Goal: Transaction & Acquisition: Purchase product/service

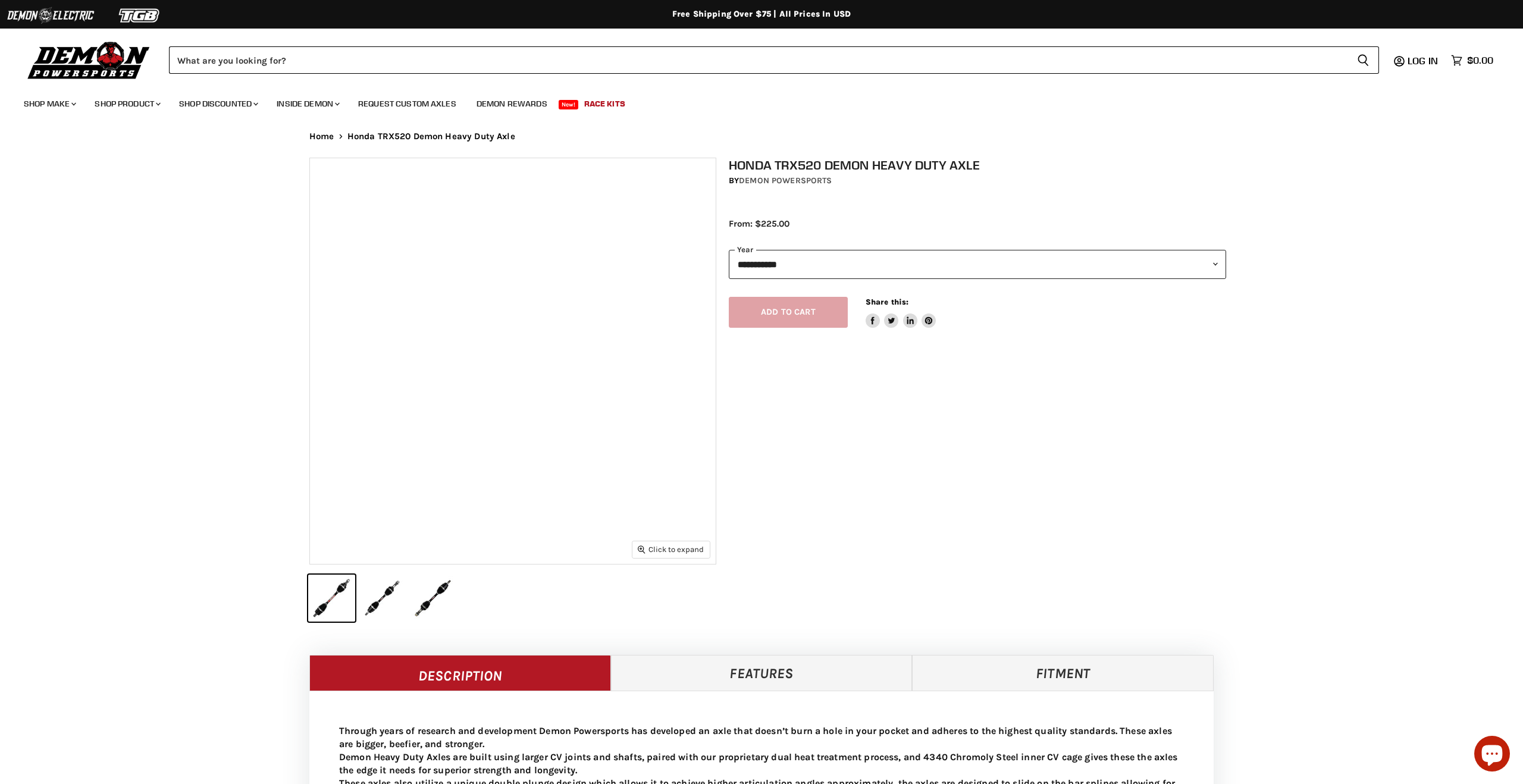
select select "******"
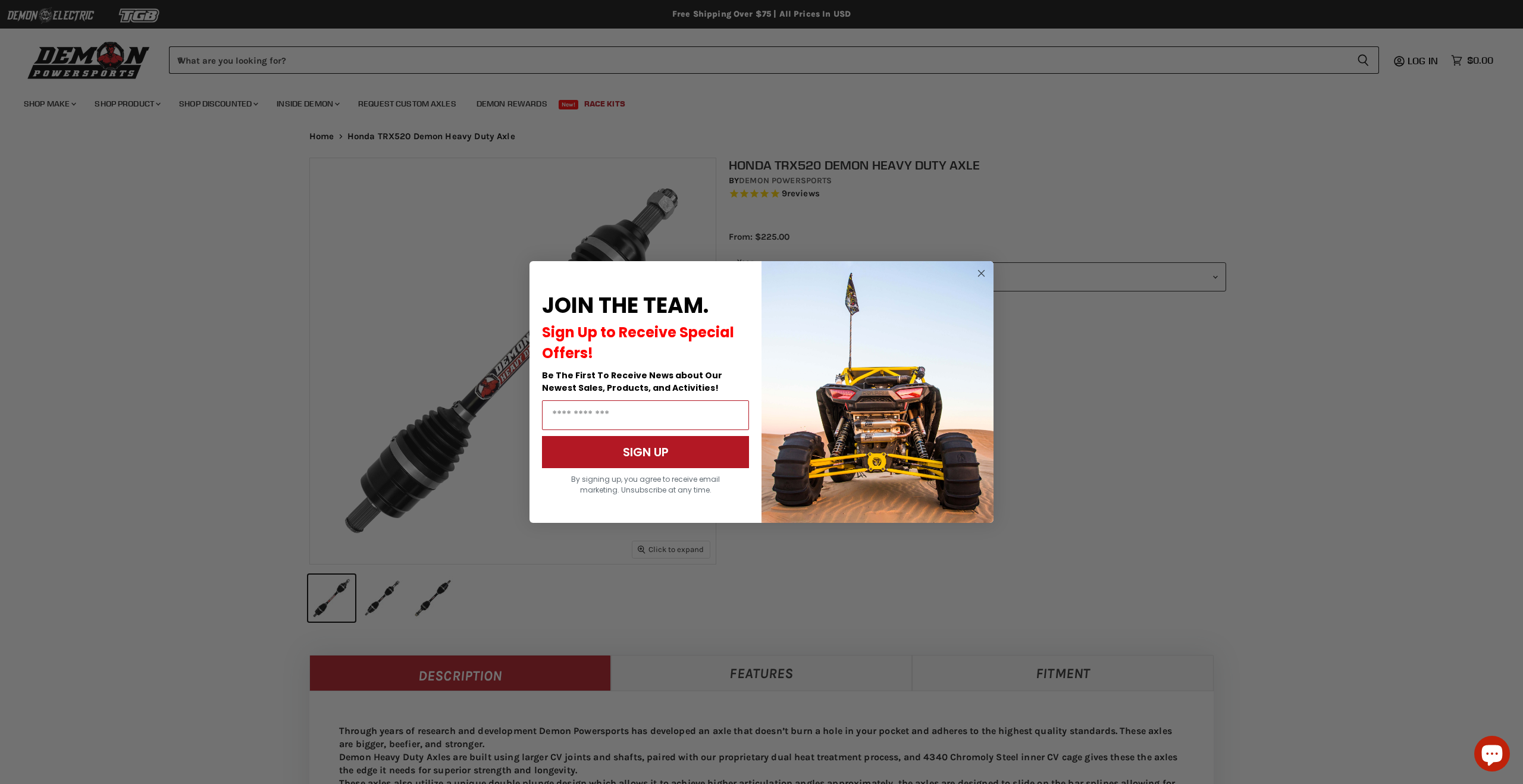
click at [982, 273] on circle "Close dialog" at bounding box center [982, 274] width 15 height 15
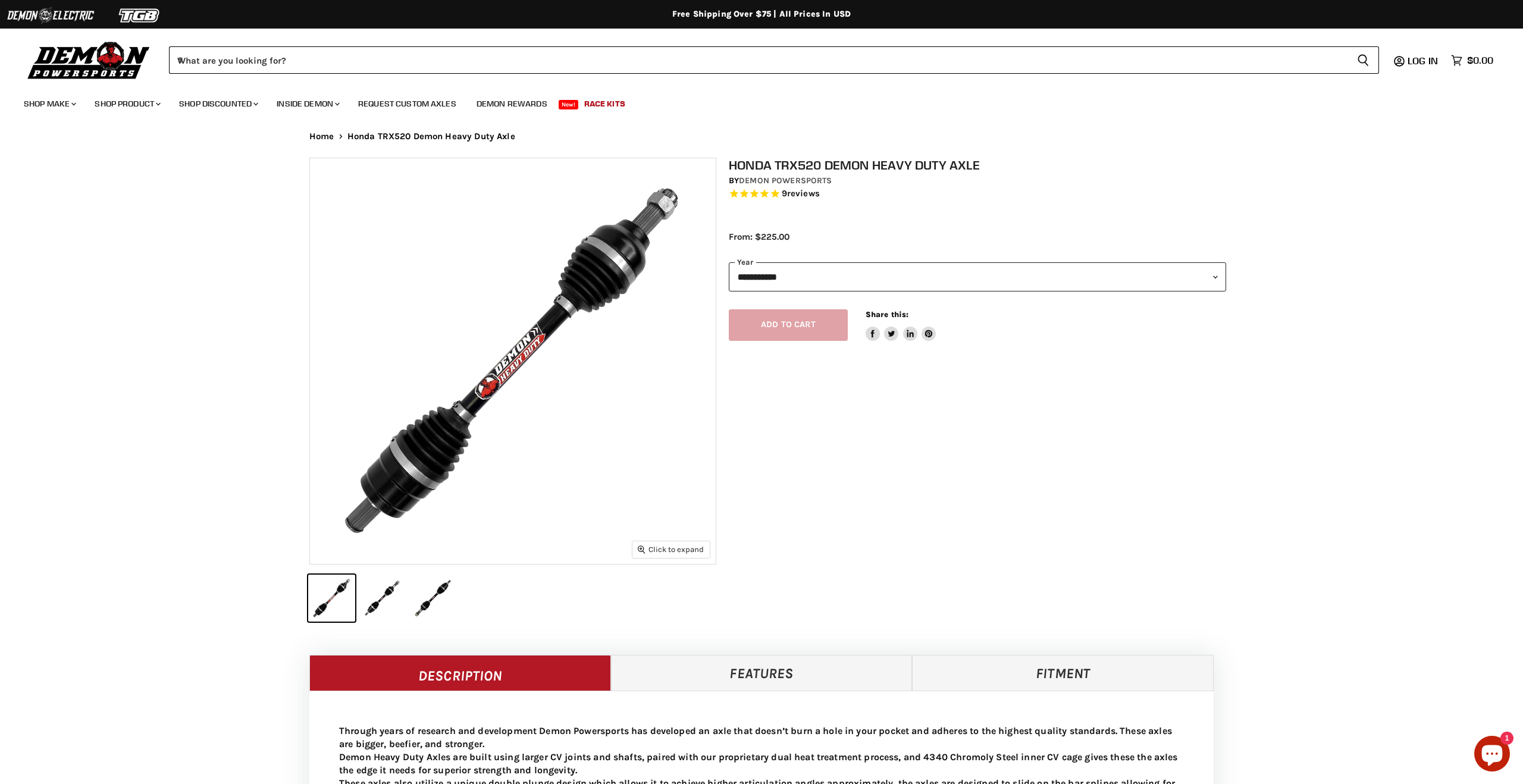
click at [518, 391] on img "Main content" at bounding box center [513, 361] width 405 height 405
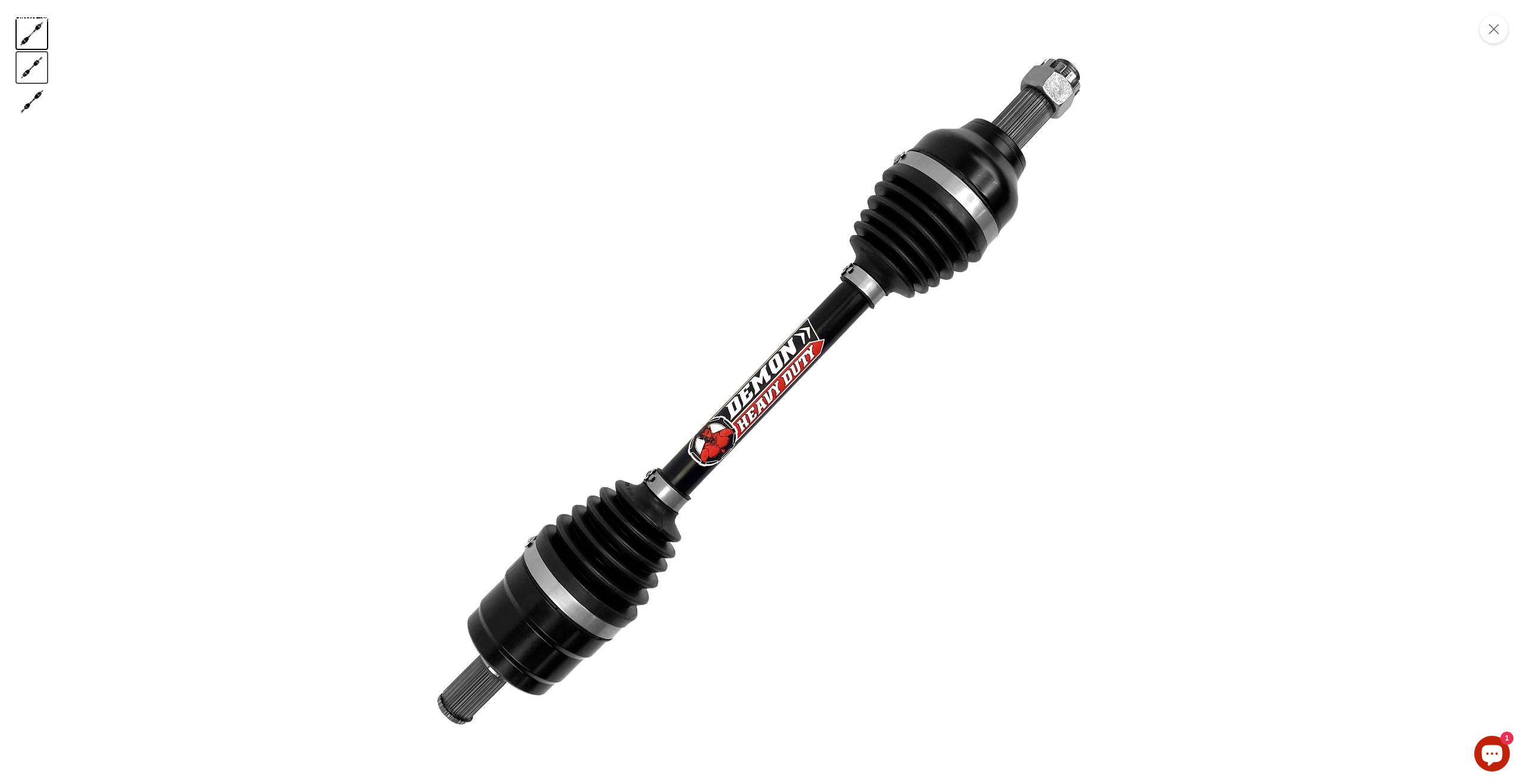
click at [38, 78] on button "IMAGE thumbnail" at bounding box center [32, 68] width 31 height 31
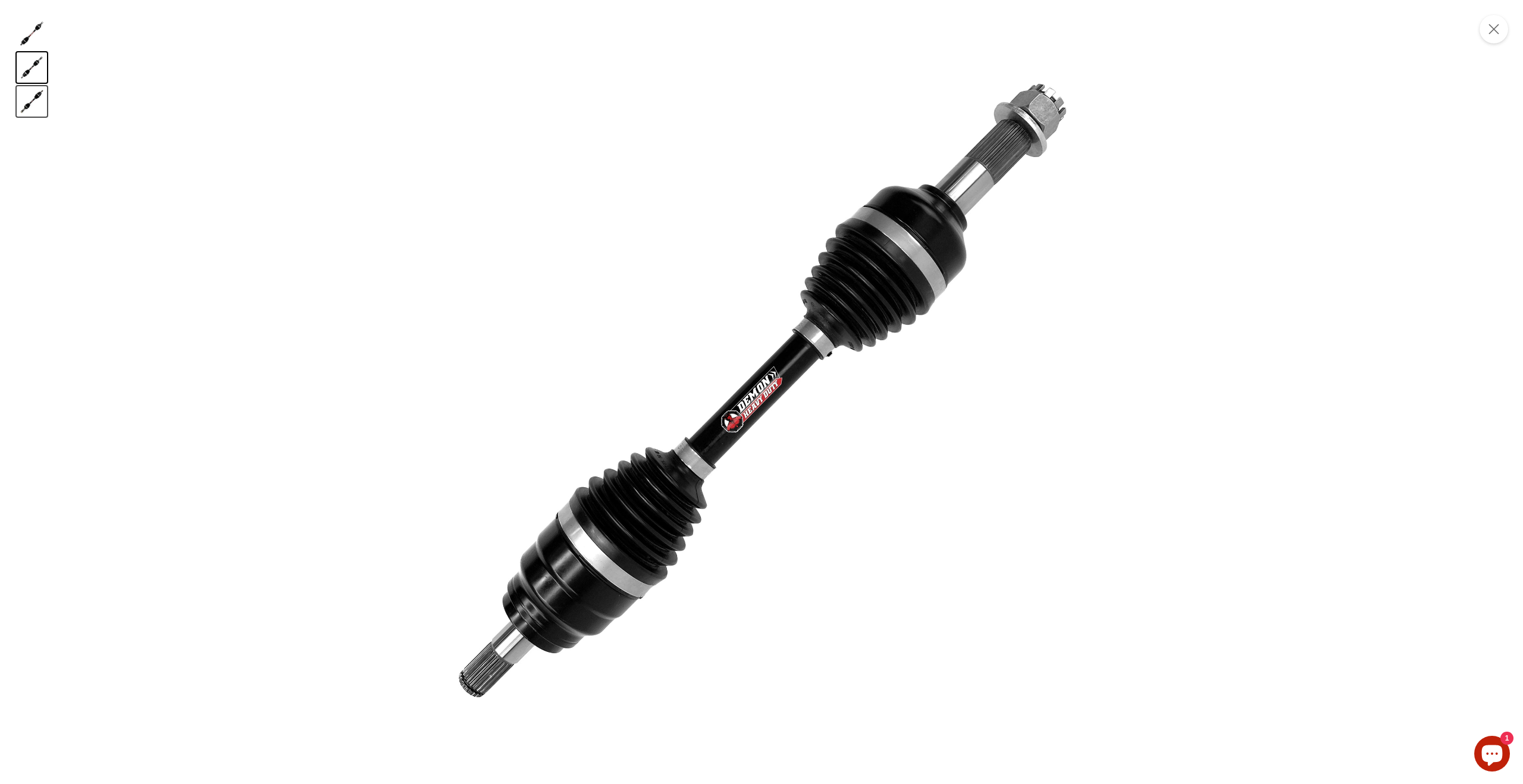
click at [32, 111] on button "IMAGE thumbnail" at bounding box center [32, 102] width 31 height 31
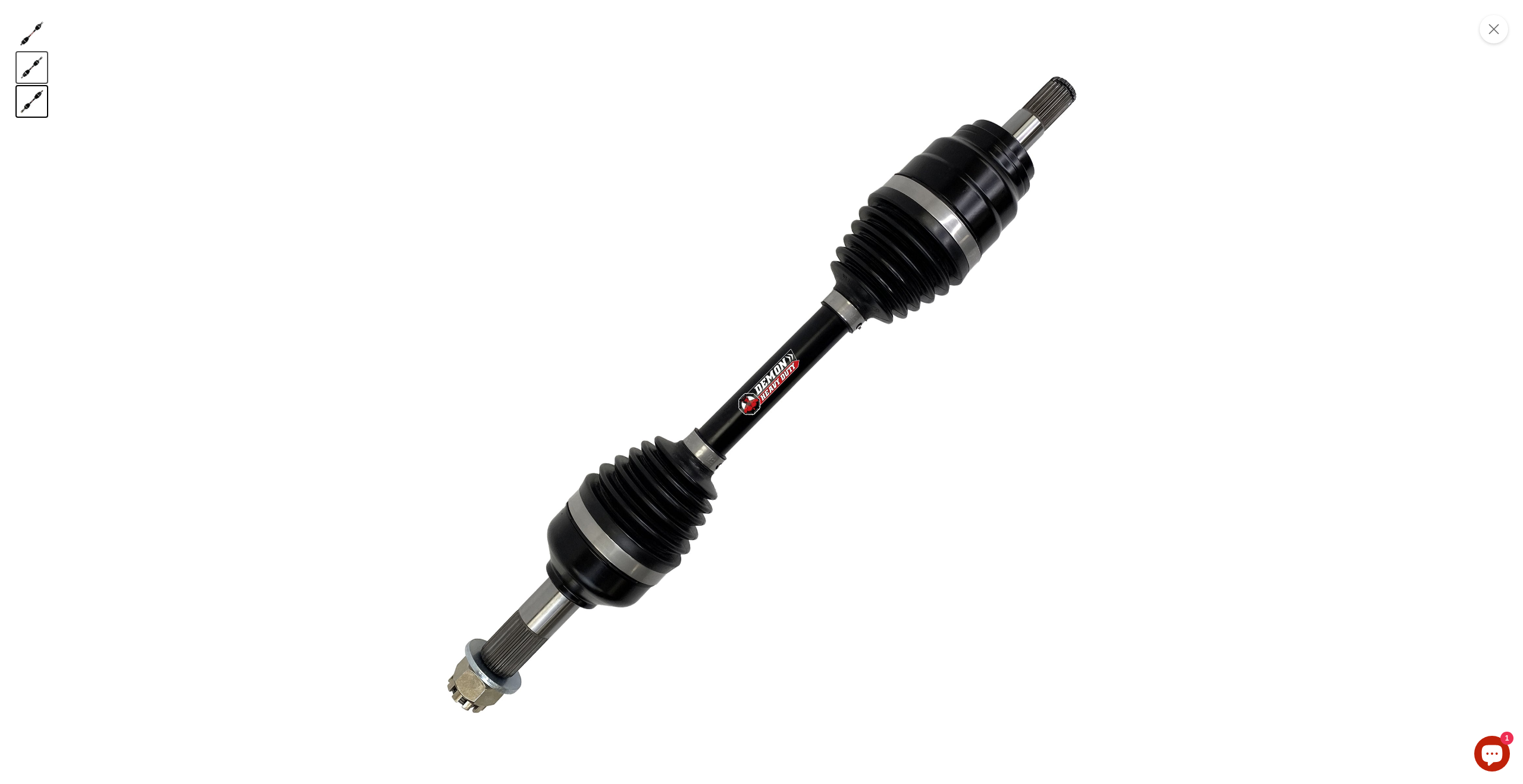
click at [28, 78] on button "IMAGE thumbnail" at bounding box center [32, 68] width 31 height 31
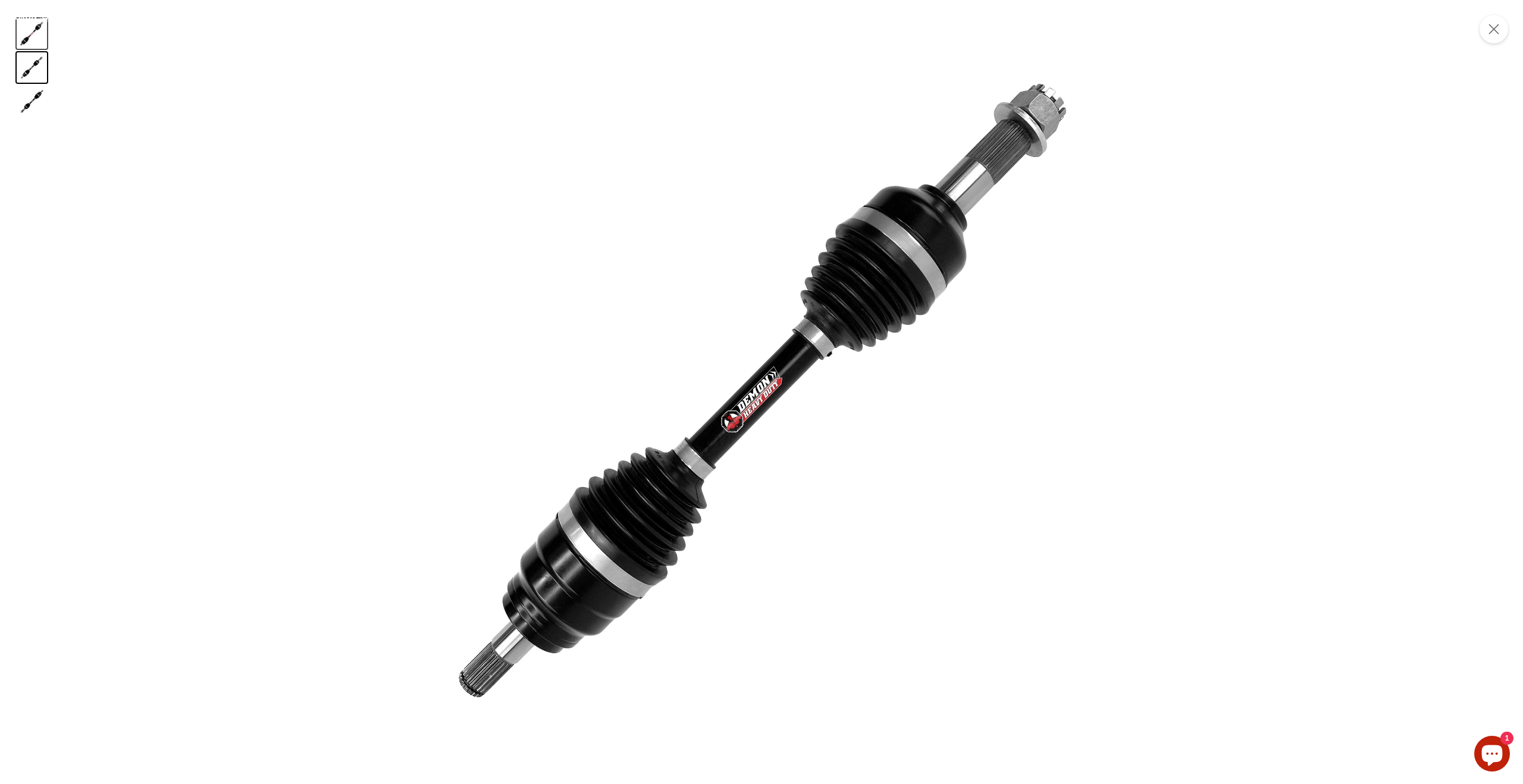
click at [23, 35] on button "IMAGE thumbnail" at bounding box center [32, 34] width 31 height 31
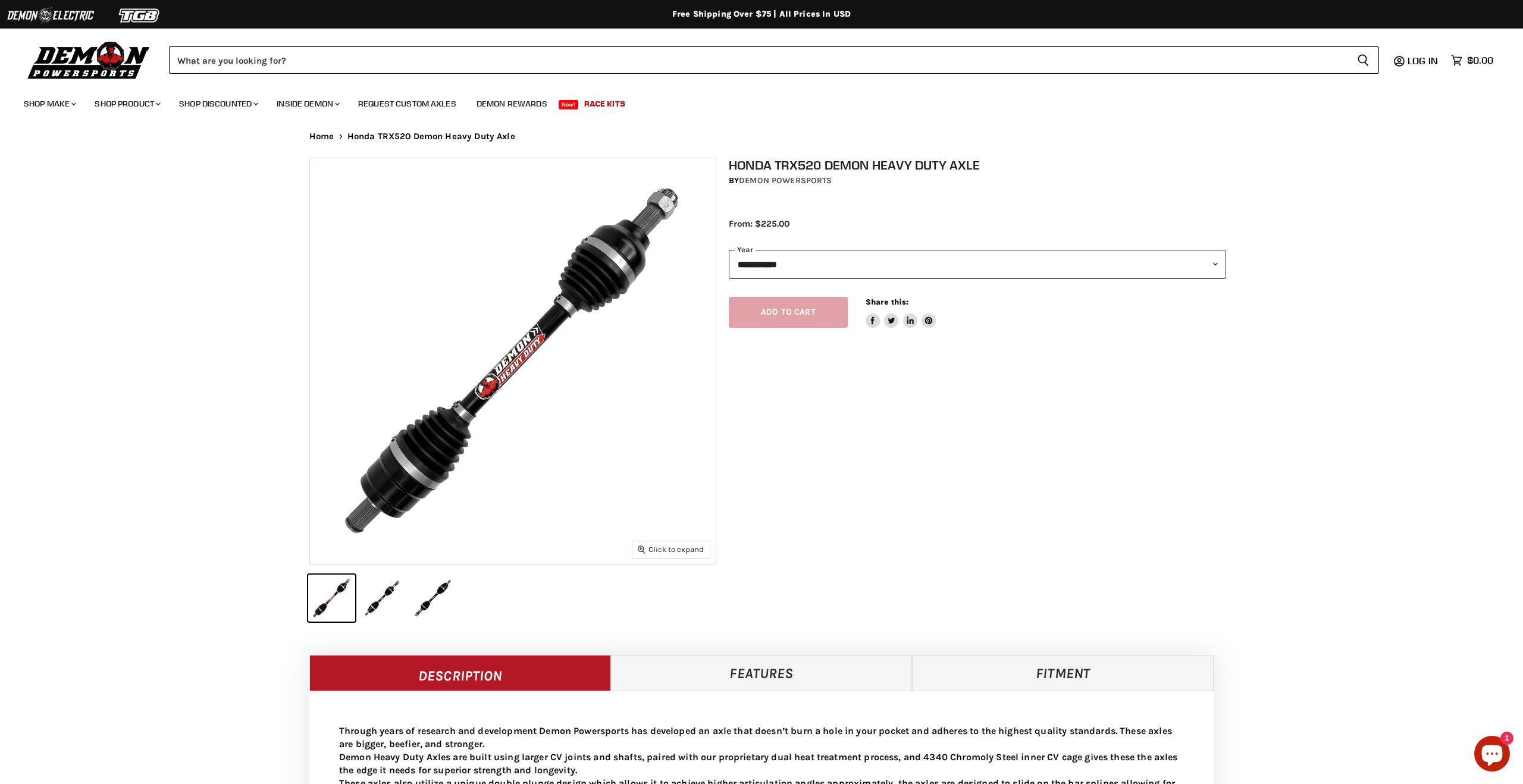
select select "******"
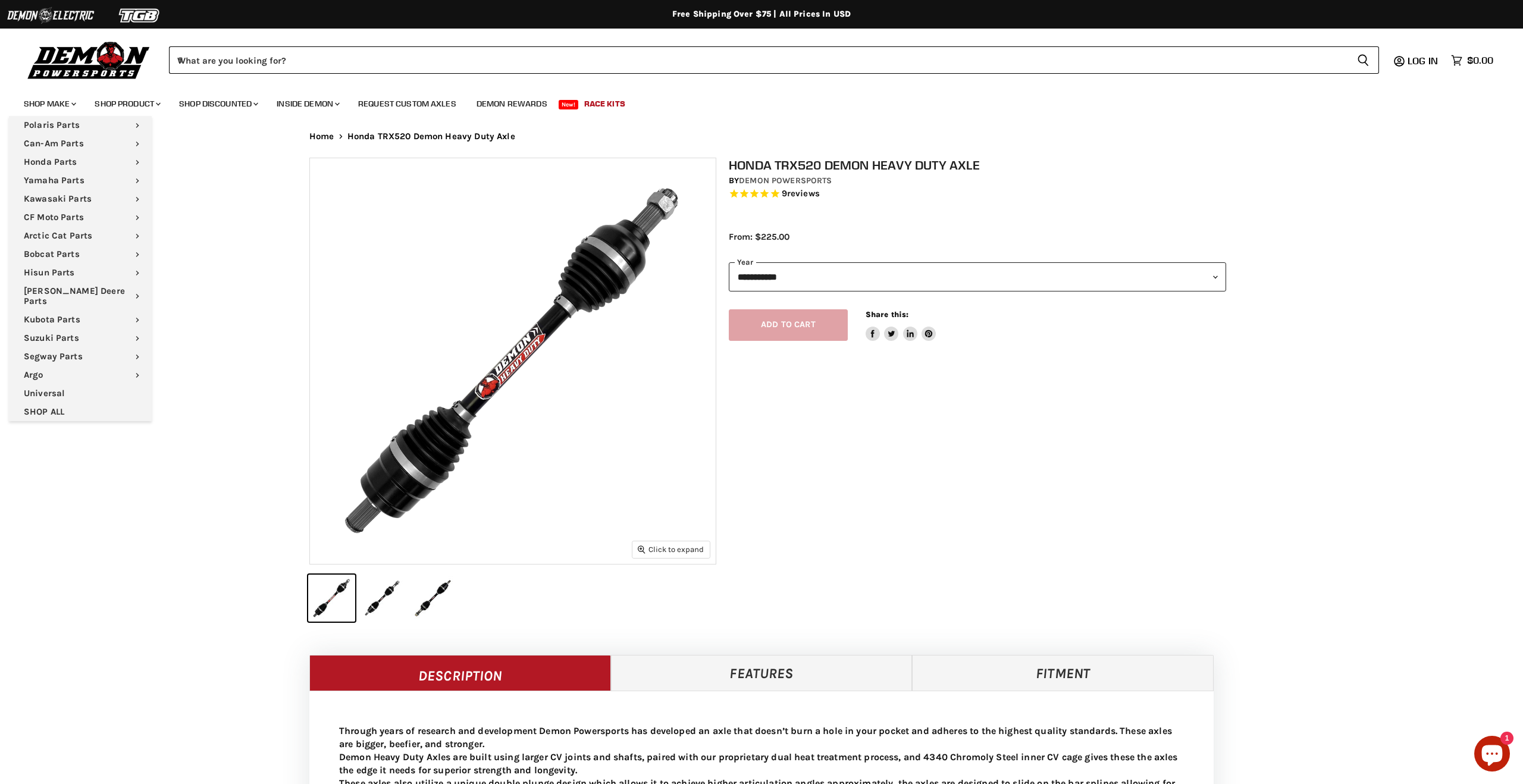
click at [104, 468] on div "Home Chevron down icon Honda TRX520 Demon Heavy Duty Axle Zoom icon Click to ex…" at bounding box center [762, 378] width 1523 height 493
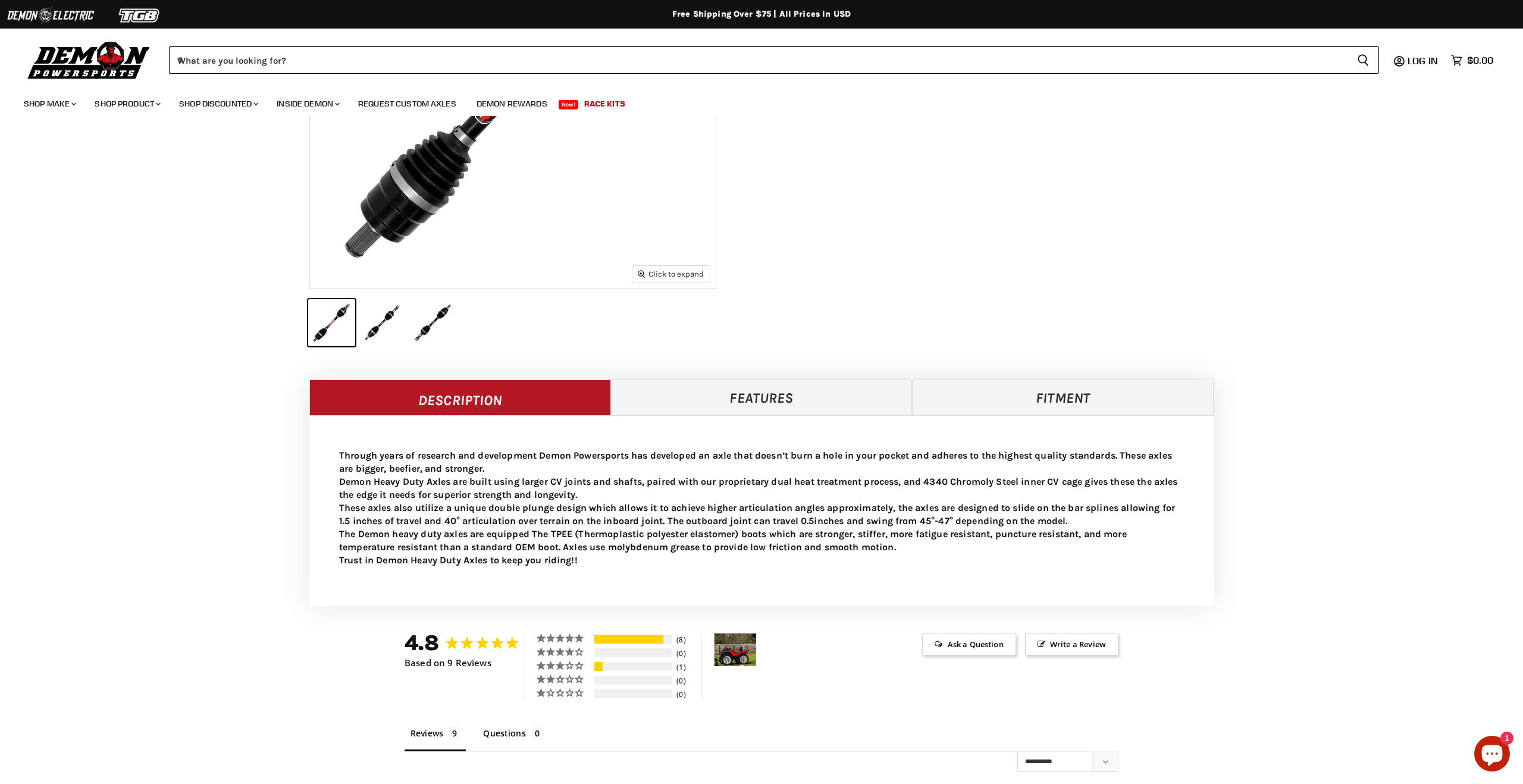
scroll to position [273, 0]
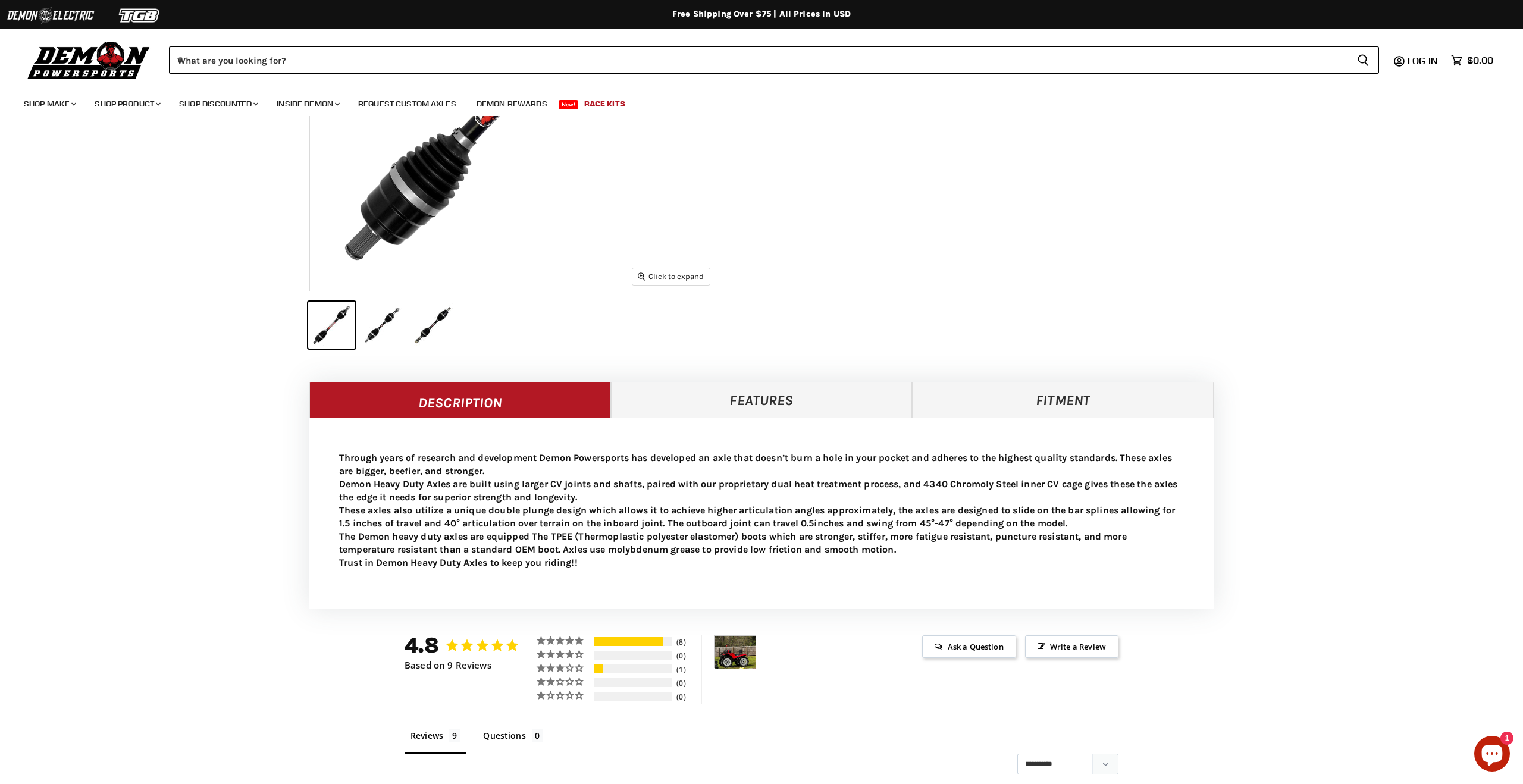
click at [694, 400] on link "Features" at bounding box center [762, 400] width 302 height 36
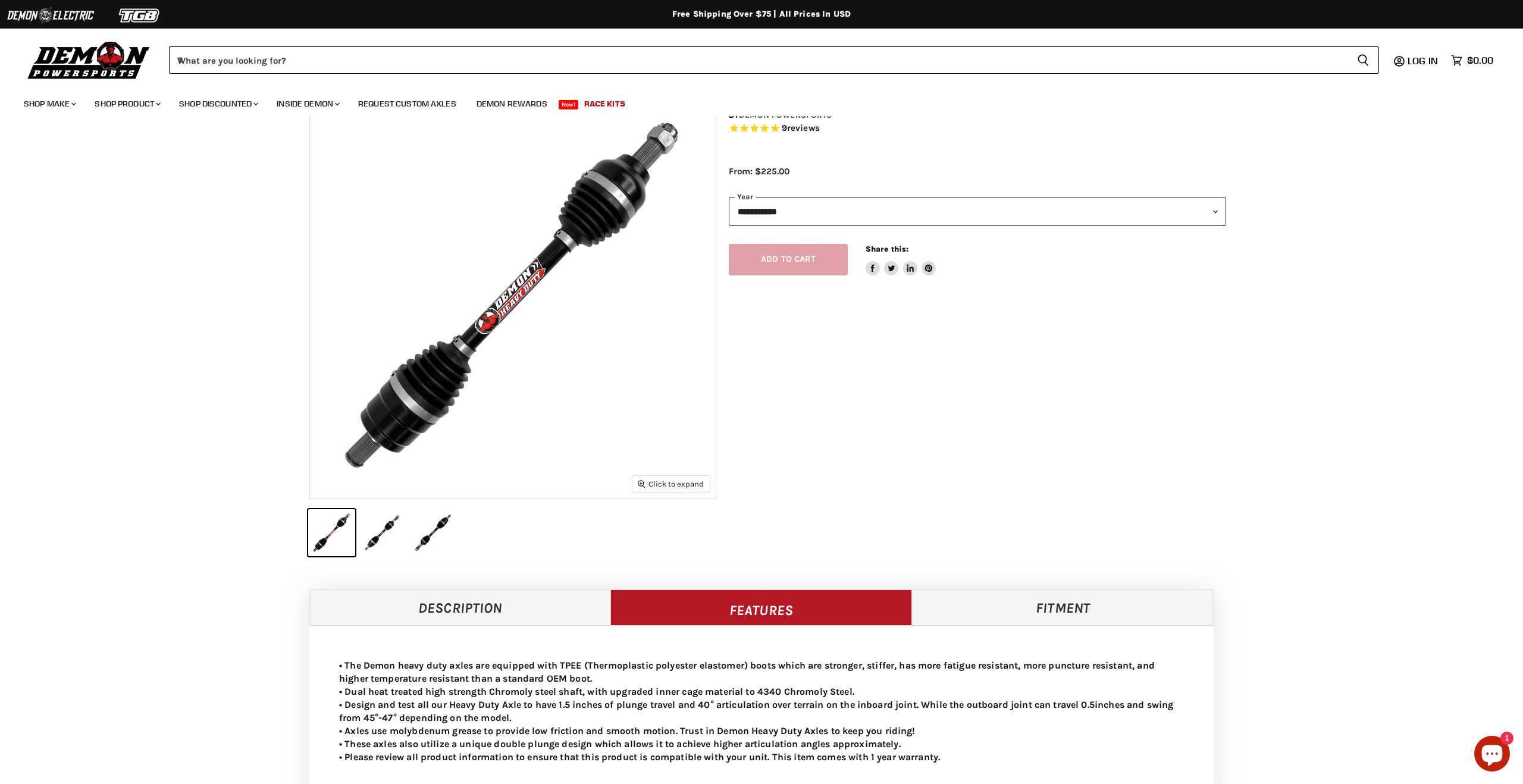
scroll to position [65, 0]
click at [997, 631] on div "Description Features Fitment Through years of research and development Demon Po…" at bounding box center [762, 698] width 904 height 213
click at [1000, 617] on link "Fitment" at bounding box center [1063, 609] width 302 height 36
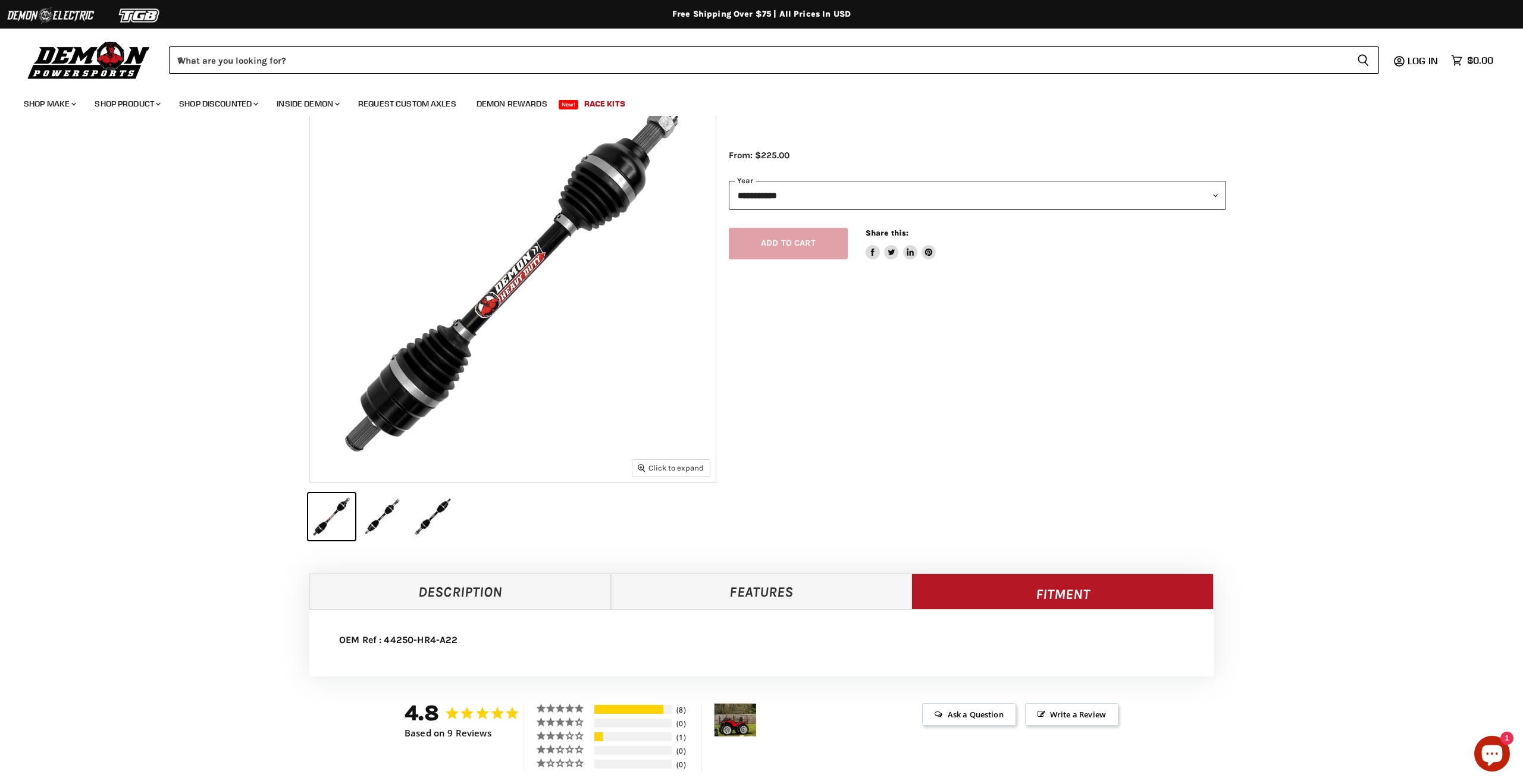
scroll to position [107, 0]
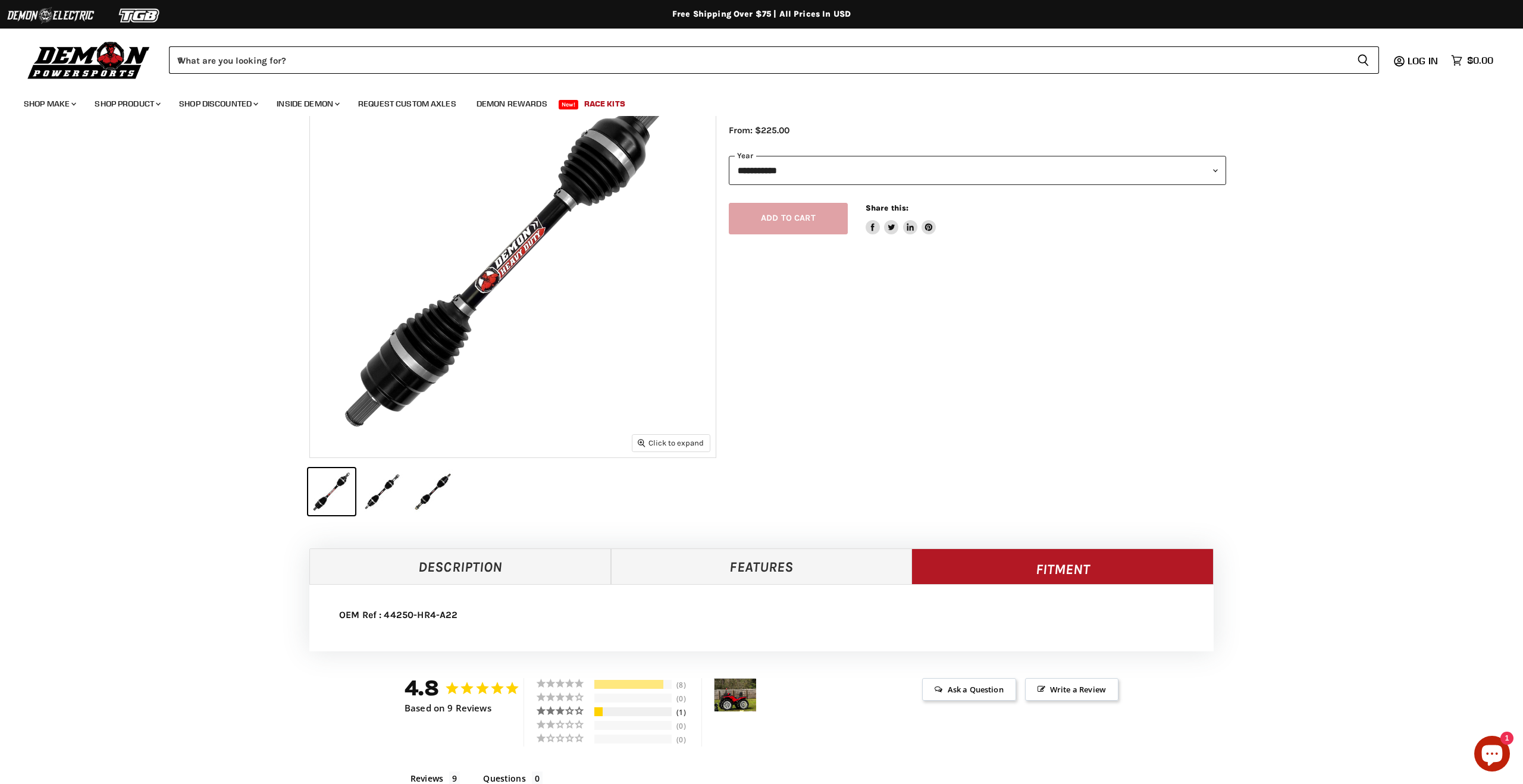
click at [606, 708] on div "11%" at bounding box center [633, 711] width 78 height 9
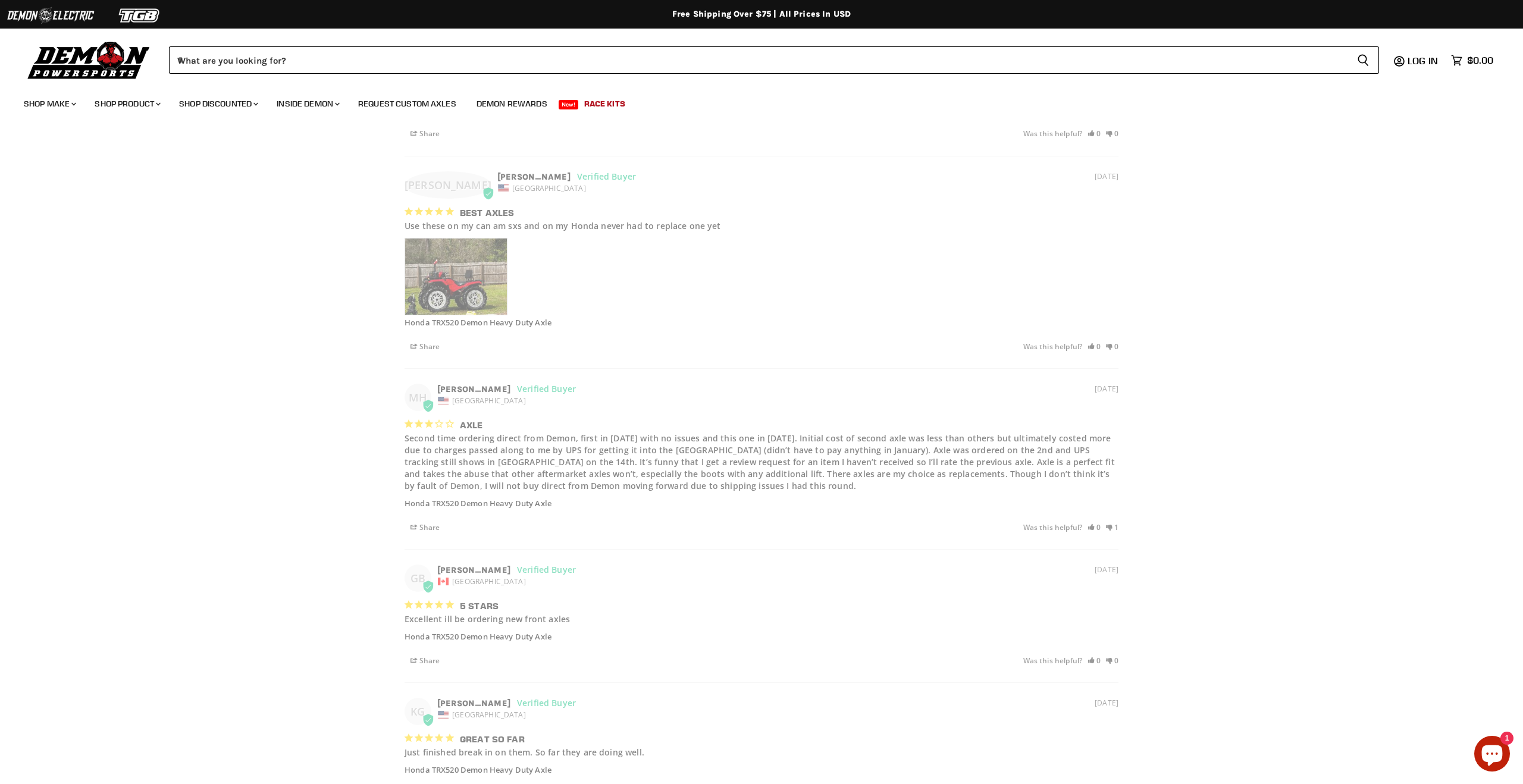
scroll to position [932, 0]
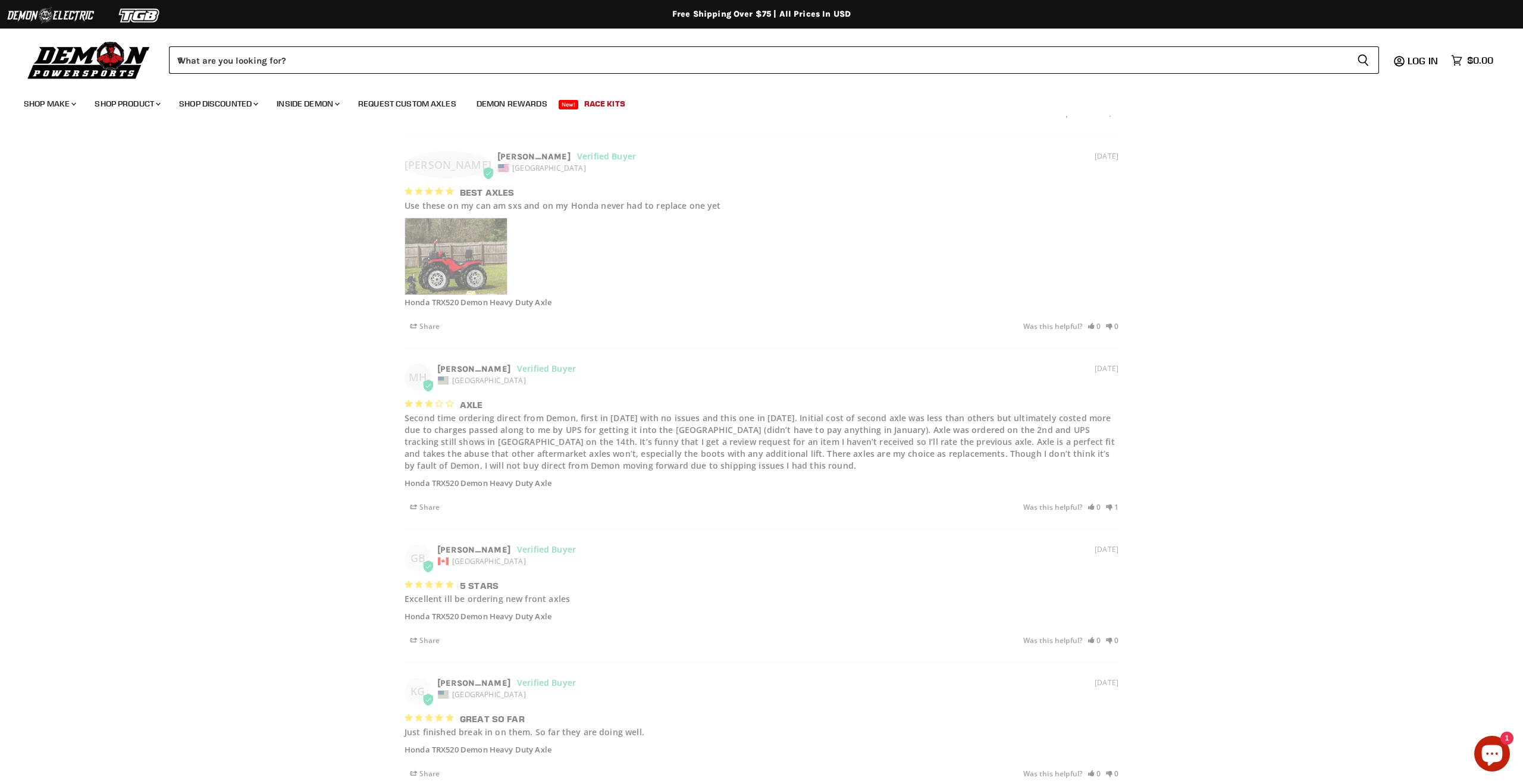
select select "******"
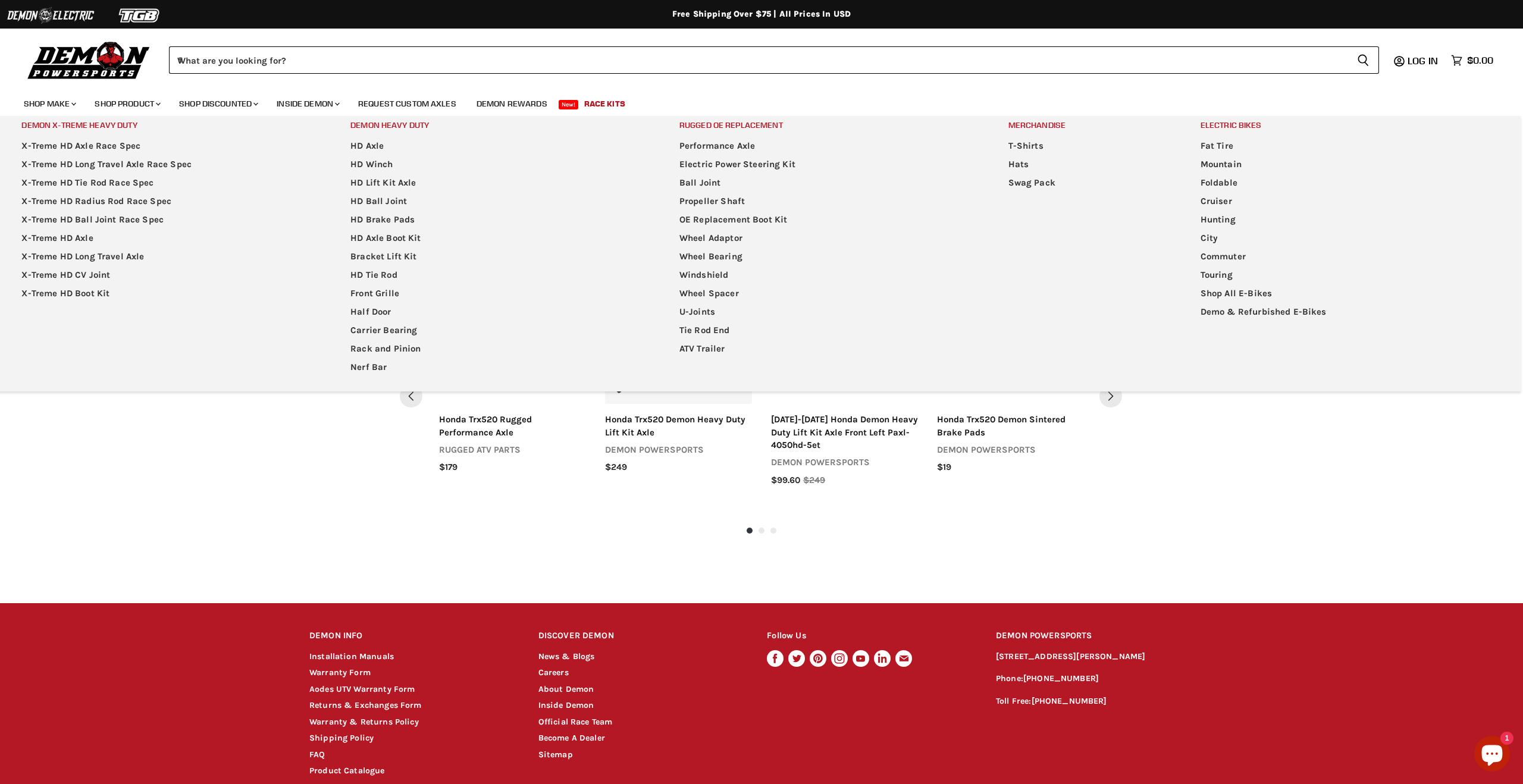
click at [63, 445] on div "Frequently bought together Select options honda trx420 demon heavy duty axle de…" at bounding box center [762, 372] width 1523 height 326
